Goal: Find specific page/section: Find specific page/section

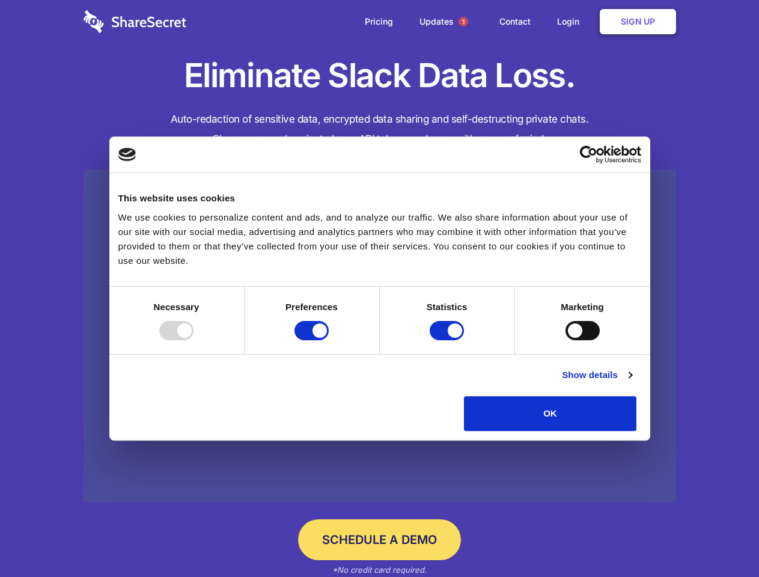
click at [194, 340] on div at bounding box center [176, 330] width 34 height 19
click at [329, 340] on input "Preferences" at bounding box center [312, 330] width 34 height 19
checkbox input "false"
click at [449, 340] on input "Statistics" at bounding box center [447, 330] width 34 height 19
checkbox input "false"
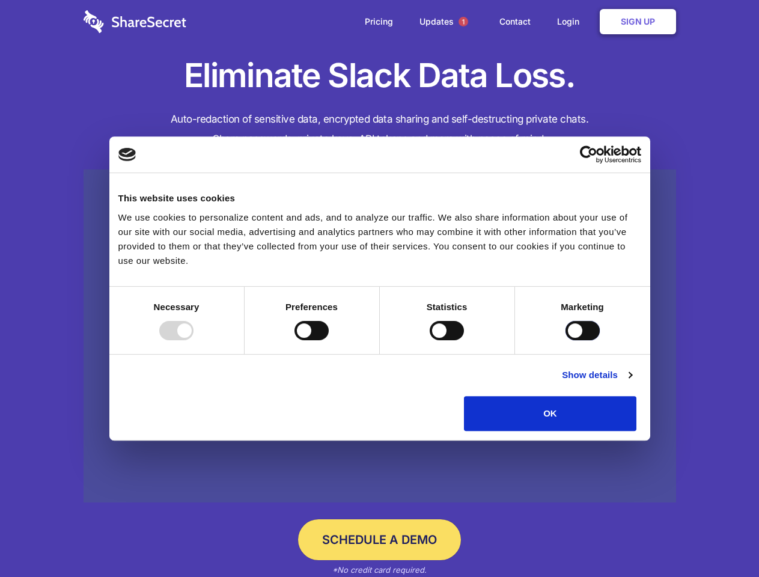
click at [566, 340] on input "Marketing" at bounding box center [583, 330] width 34 height 19
checkbox input "true"
click at [632, 382] on link "Show details" at bounding box center [597, 375] width 70 height 14
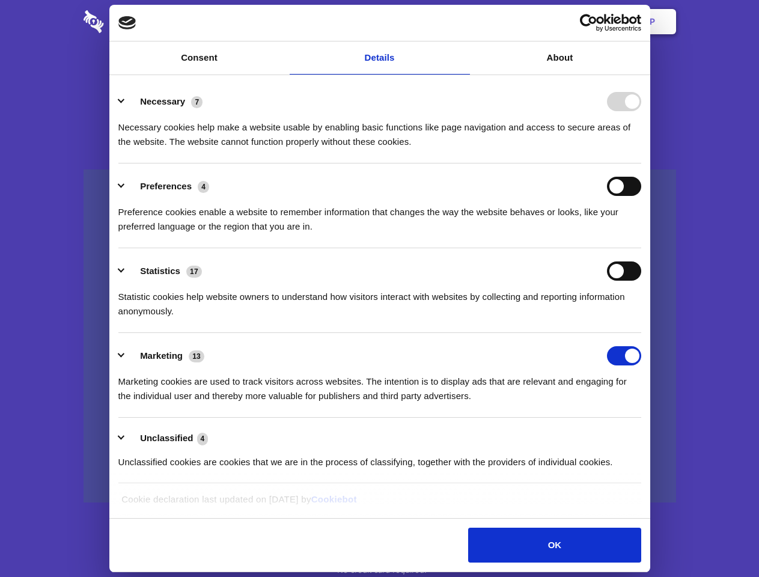
click at [641, 248] on li "Preferences 4 Preference cookies enable a website to remember information that …" at bounding box center [379, 206] width 523 height 85
click at [463, 22] on span "1" at bounding box center [464, 22] width 10 height 10
